Goal: Task Accomplishment & Management: Complete application form

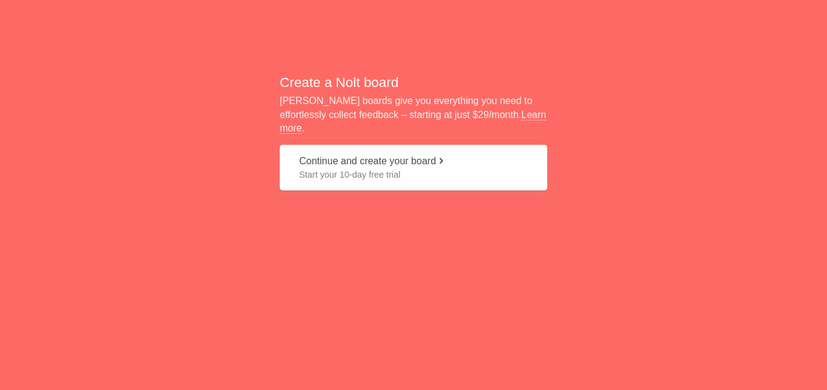
click at [385, 148] on button "Continue and create your board Start your 10-day free trial" at bounding box center [414, 168] width 268 height 46
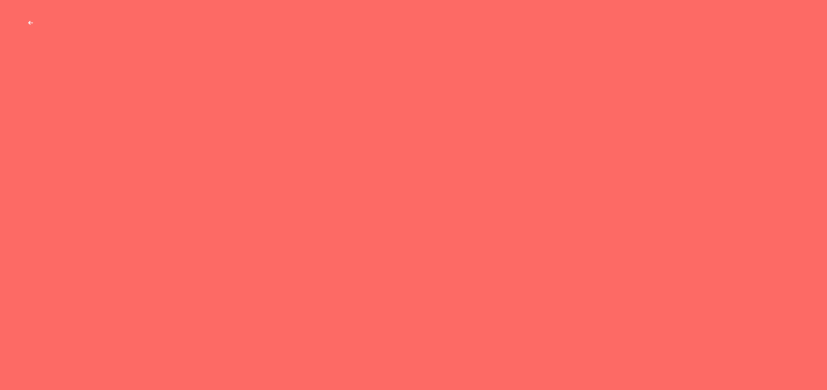
click at [367, 88] on button "Get product feedback from your team and customers" at bounding box center [414, 91] width 268 height 46
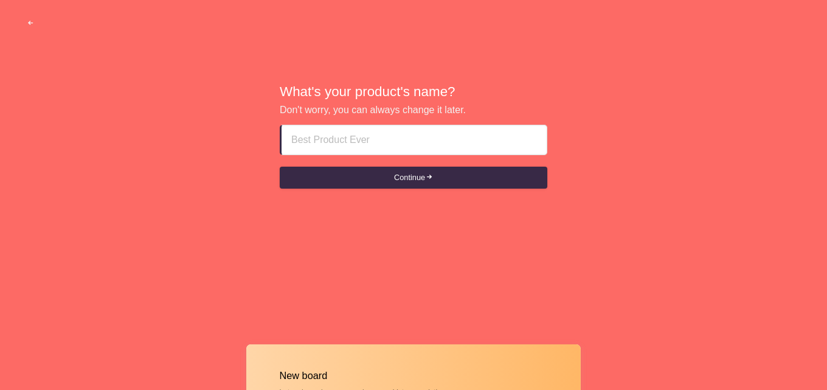
click at [380, 134] on input at bounding box center [414, 139] width 246 height 29
paste input "Escort Agency In ajman [[PHONE_NUMBER]] ajman Russian Escort Girl"
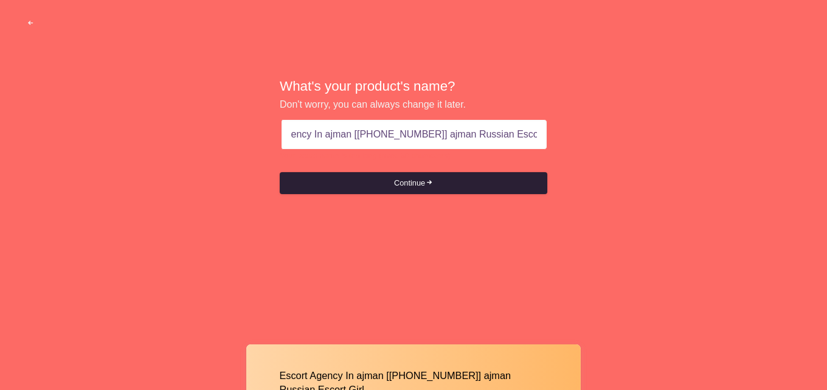
click at [407, 189] on button "Continue" at bounding box center [414, 183] width 268 height 22
drag, startPoint x: 432, startPoint y: 134, endPoint x: 566, endPoint y: 134, distance: 133.8
click at [566, 134] on div "What's your product's name? Don't worry, you can always change it later. Escort…" at bounding box center [413, 136] width 827 height 273
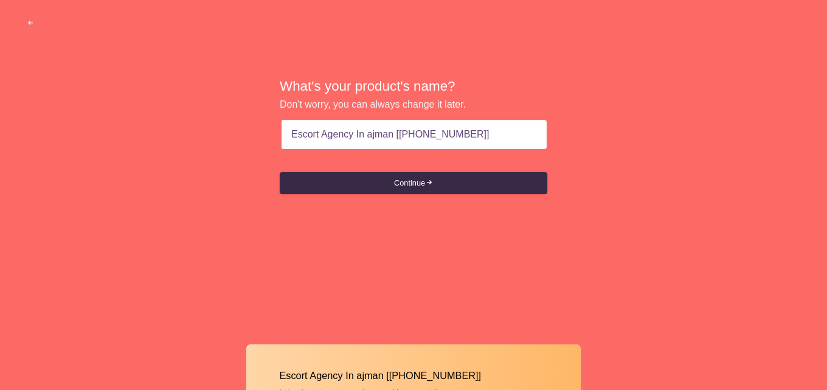
scroll to position [0, 0]
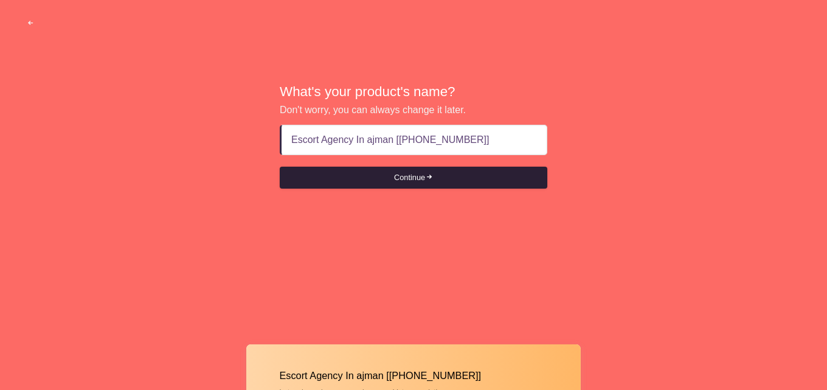
click at [379, 174] on button "Continue" at bounding box center [414, 178] width 268 height 22
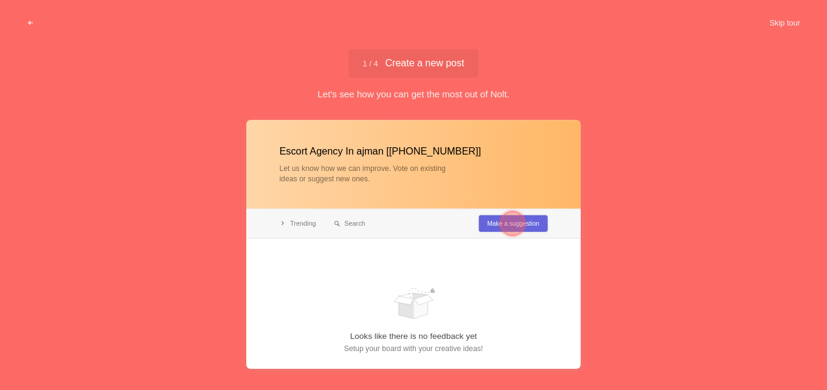
type input "Escort Agency In ajman [[PHONE_NUMBER]]"
click at [519, 218] on div at bounding box center [513, 223] width 24 height 24
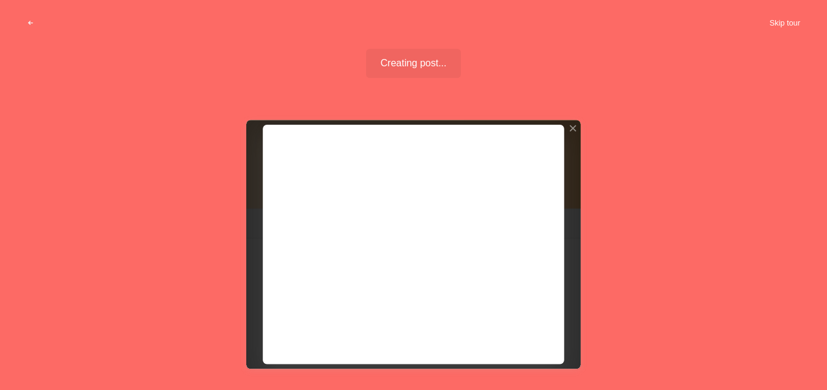
click at [769, 21] on button "Skip tour" at bounding box center [785, 23] width 60 height 22
